Goal: Information Seeking & Learning: Learn about a topic

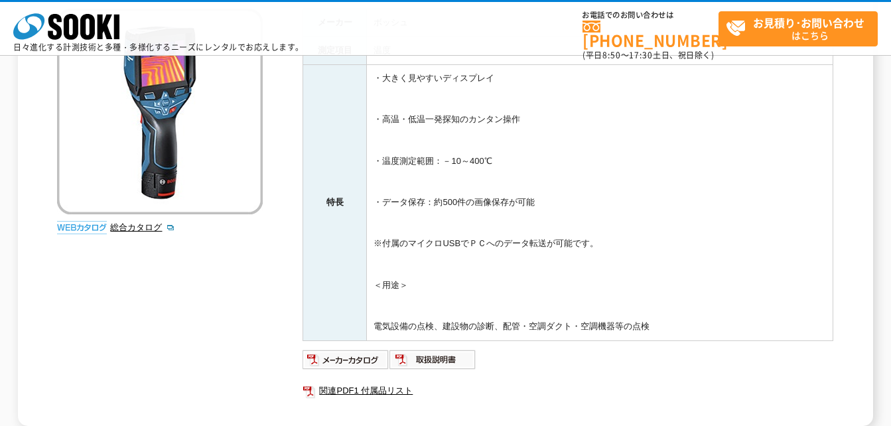
scroll to position [199, 0]
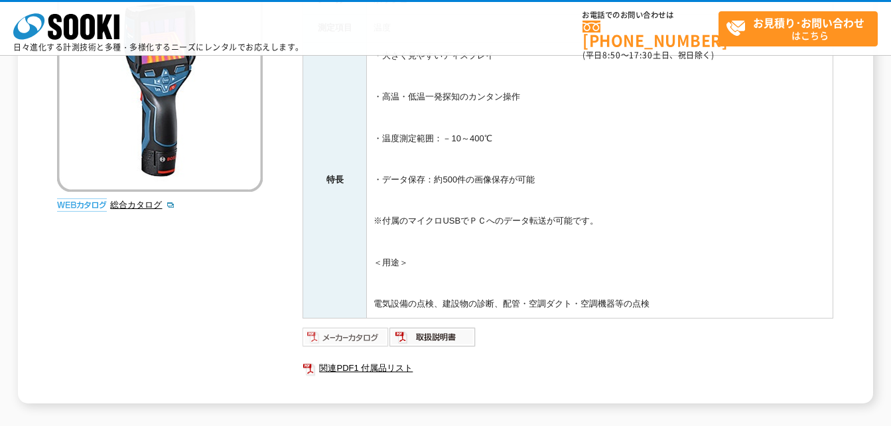
click at [357, 336] on img at bounding box center [345, 336] width 87 height 21
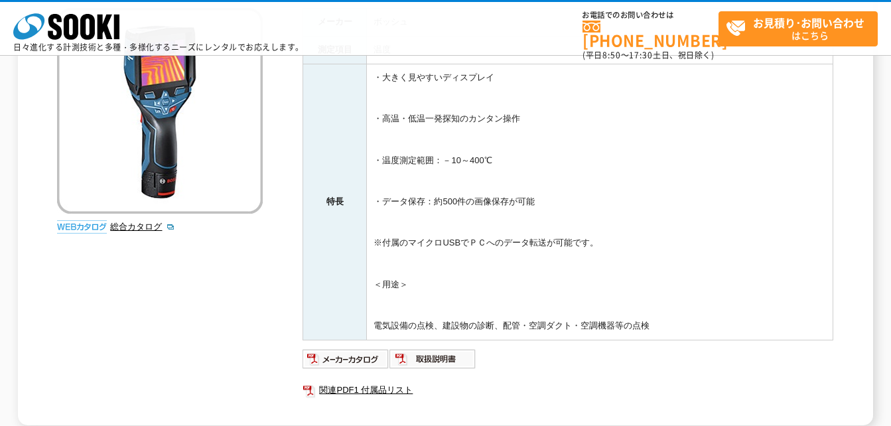
scroll to position [0, 0]
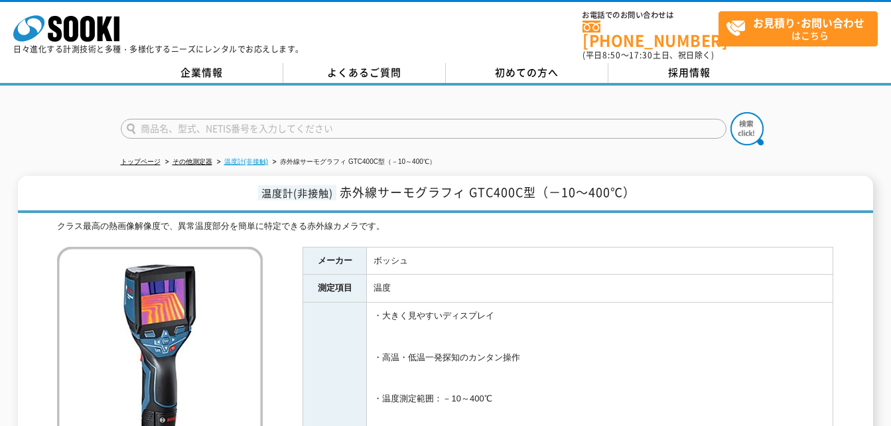
click at [263, 158] on link "温度計(非接触)" at bounding box center [246, 161] width 44 height 7
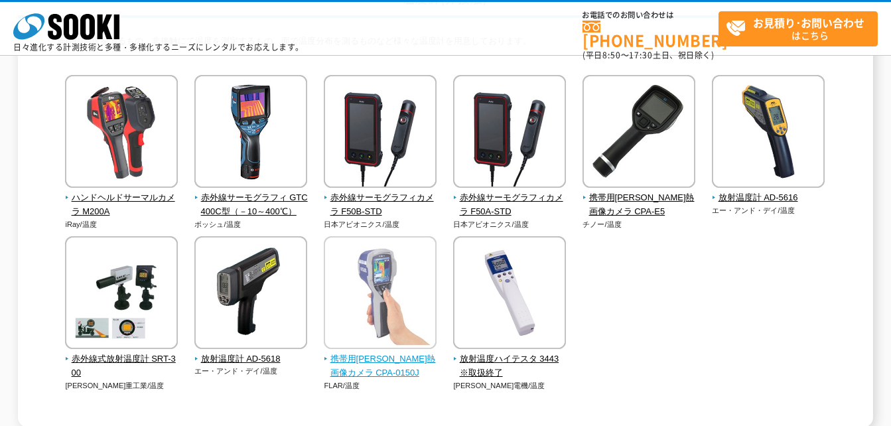
scroll to position [199, 0]
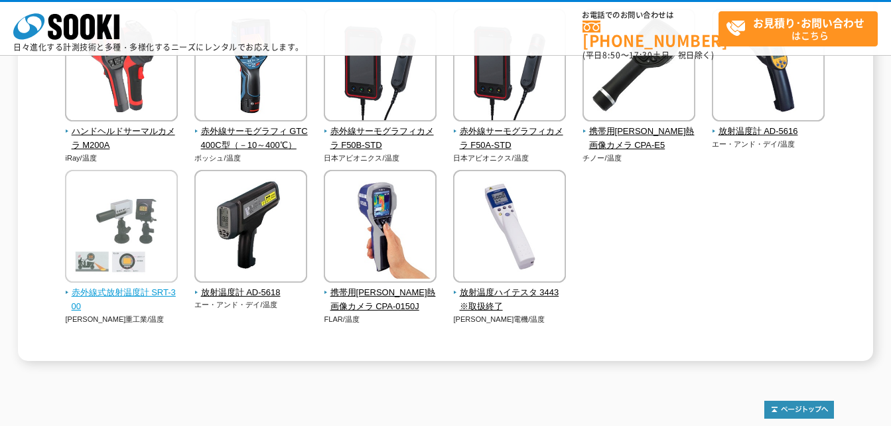
click at [167, 237] on img at bounding box center [121, 228] width 113 height 116
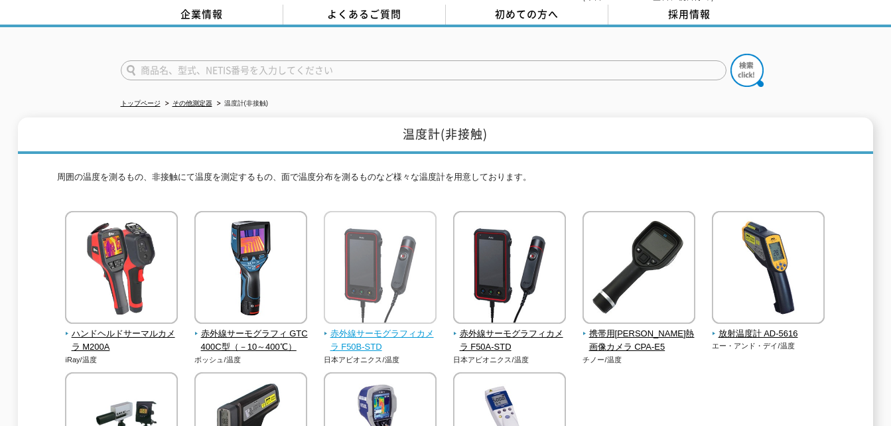
scroll to position [58, 0]
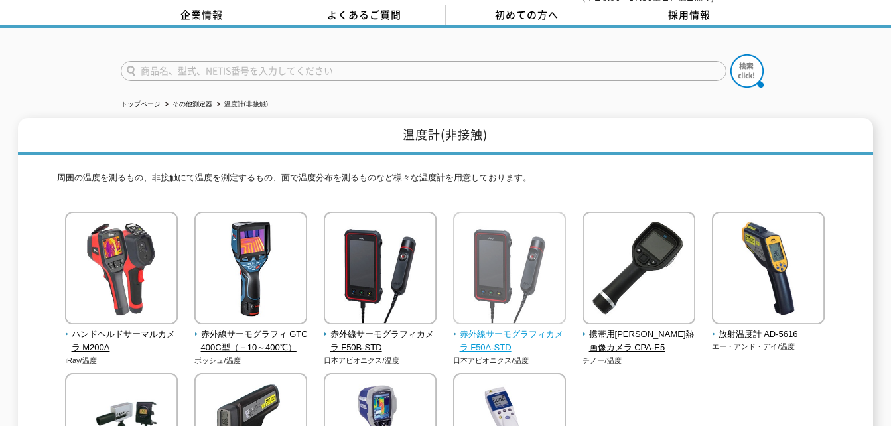
click at [490, 296] on img at bounding box center [509, 270] width 113 height 116
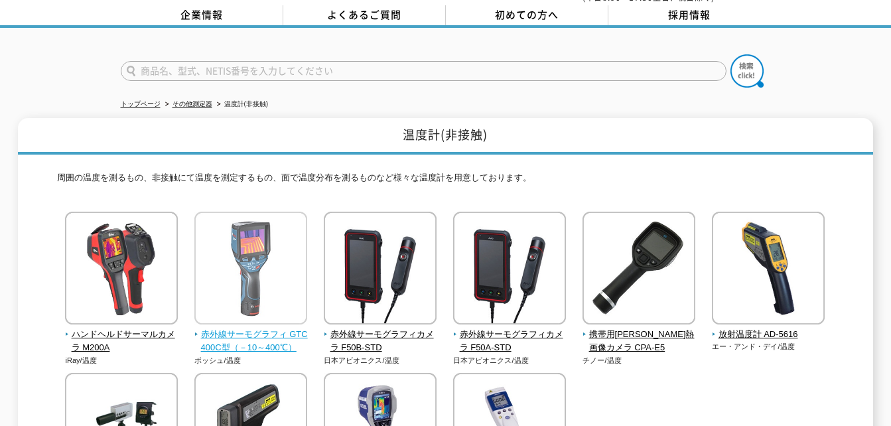
click at [267, 267] on img at bounding box center [250, 270] width 113 height 116
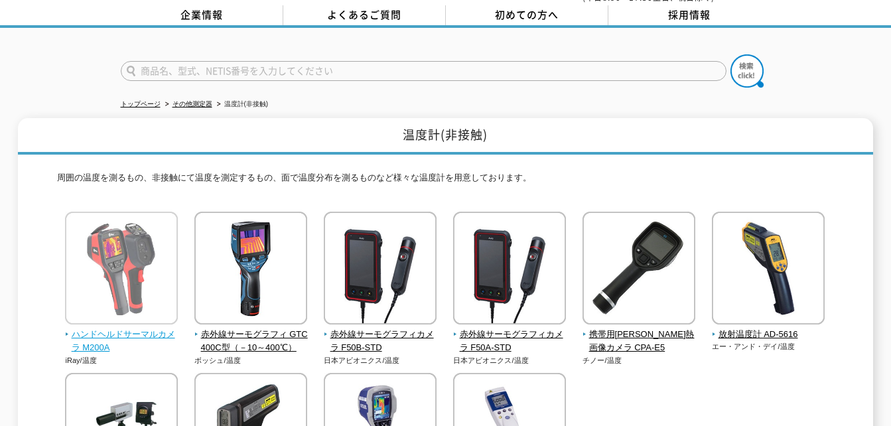
click at [133, 294] on img at bounding box center [121, 270] width 113 height 116
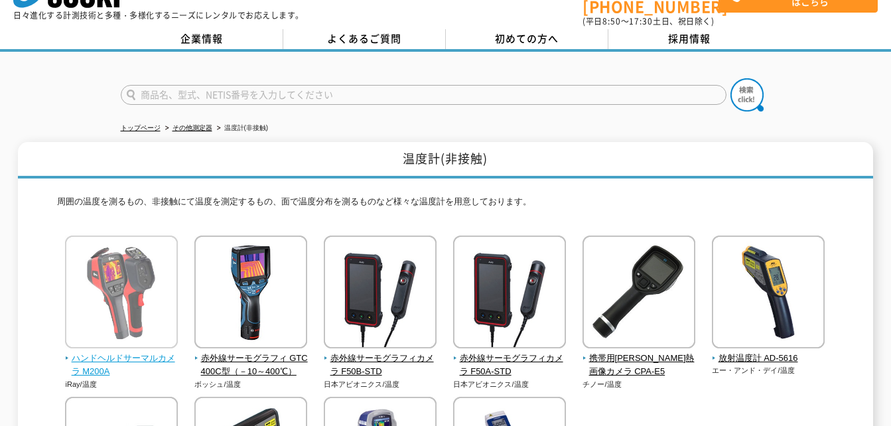
scroll to position [66, 0]
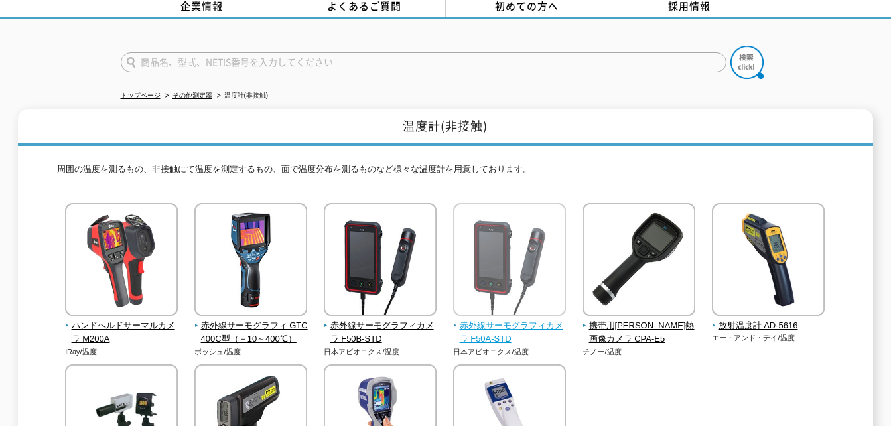
click at [478, 261] on img at bounding box center [509, 261] width 113 height 116
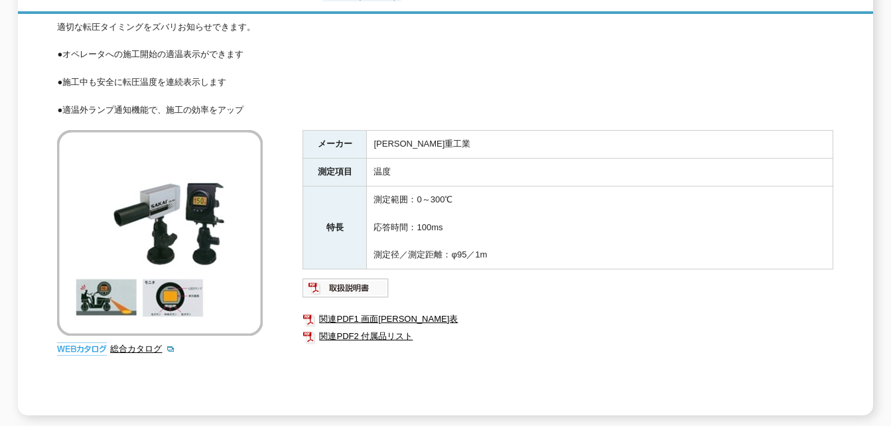
scroll to position [133, 0]
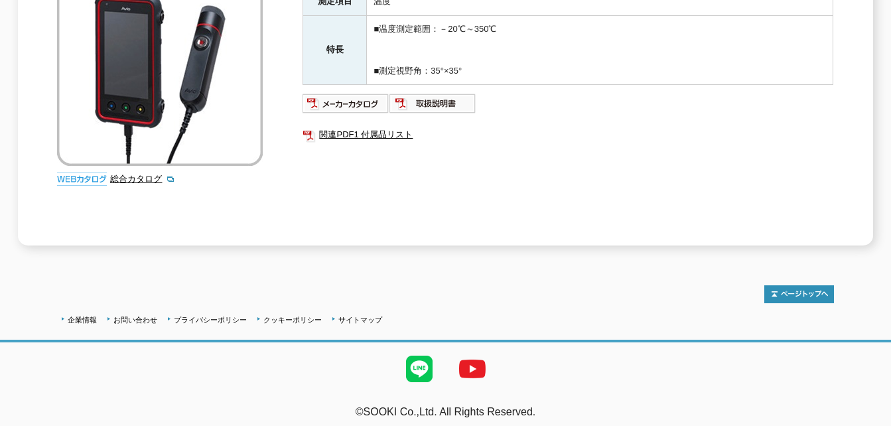
scroll to position [21, 0]
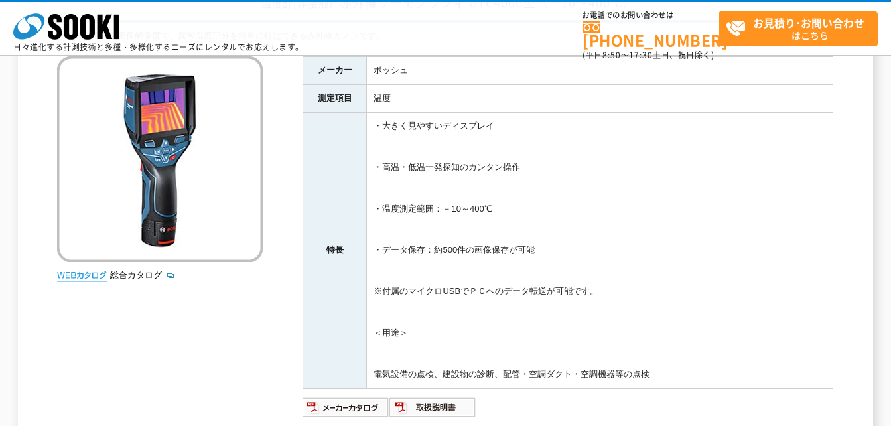
scroll to position [66, 0]
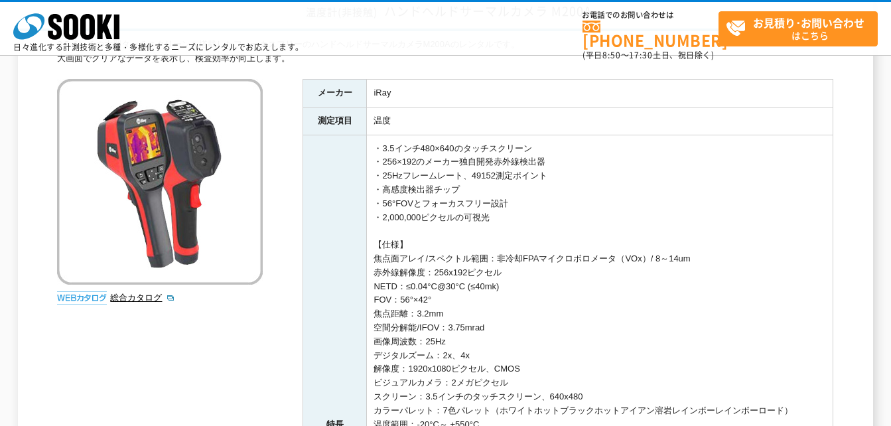
scroll to position [133, 0]
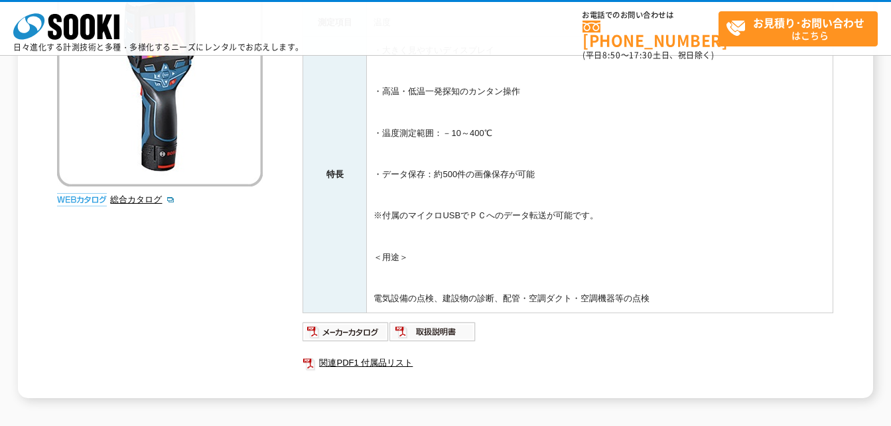
scroll to position [199, 0]
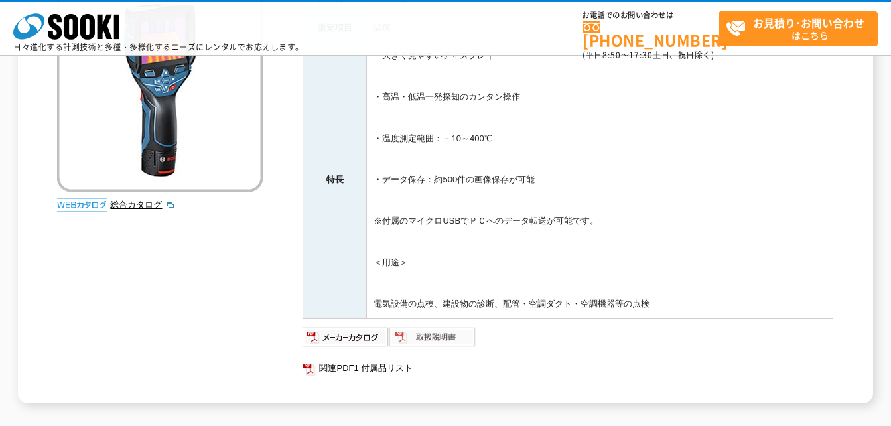
click at [434, 337] on img at bounding box center [432, 336] width 87 height 21
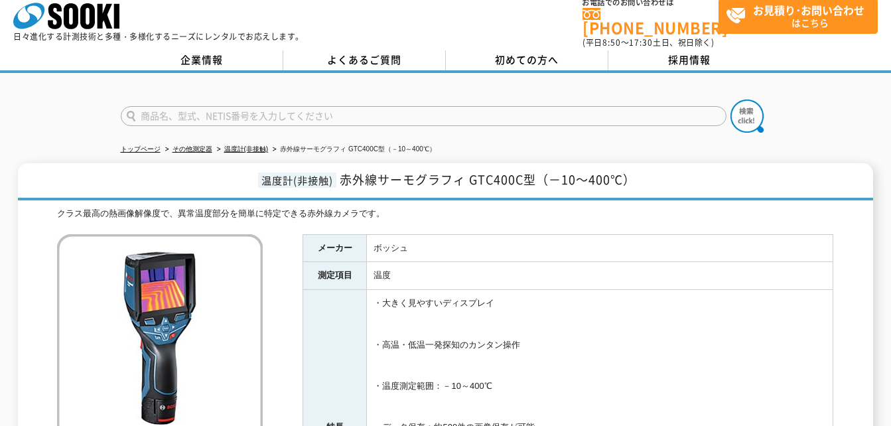
scroll to position [0, 0]
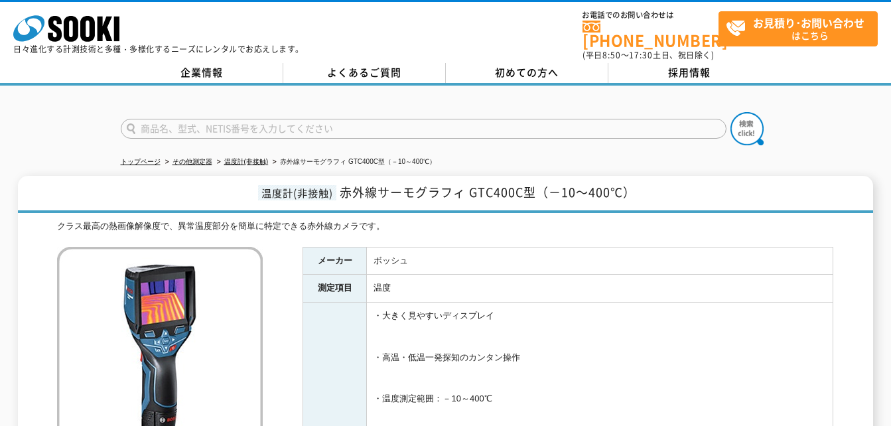
type input "商品名、型式、NETIS番号を入力してください"
drag, startPoint x: 378, startPoint y: 116, endPoint x: 736, endPoint y: 331, distance: 417.7
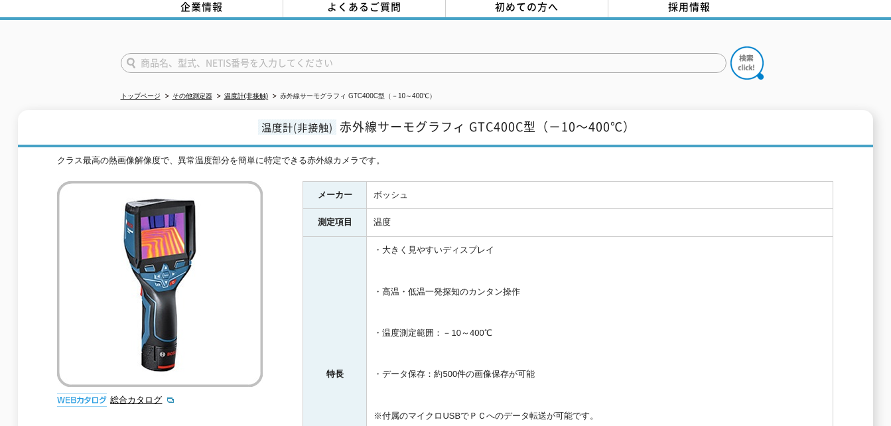
scroll to position [66, 0]
drag, startPoint x: 230, startPoint y: 223, endPoint x: 609, endPoint y: 288, distance: 384.2
click at [609, 288] on td "・大きく見やすいディスプレイ ・高温・低温一発探知のカンタン操作 ・温度測定範囲：－10～400℃ ・データ保存：約500件の画像保存が可能 ※付属のマイクロ…" at bounding box center [600, 374] width 466 height 276
